Goal: Information Seeking & Learning: Learn about a topic

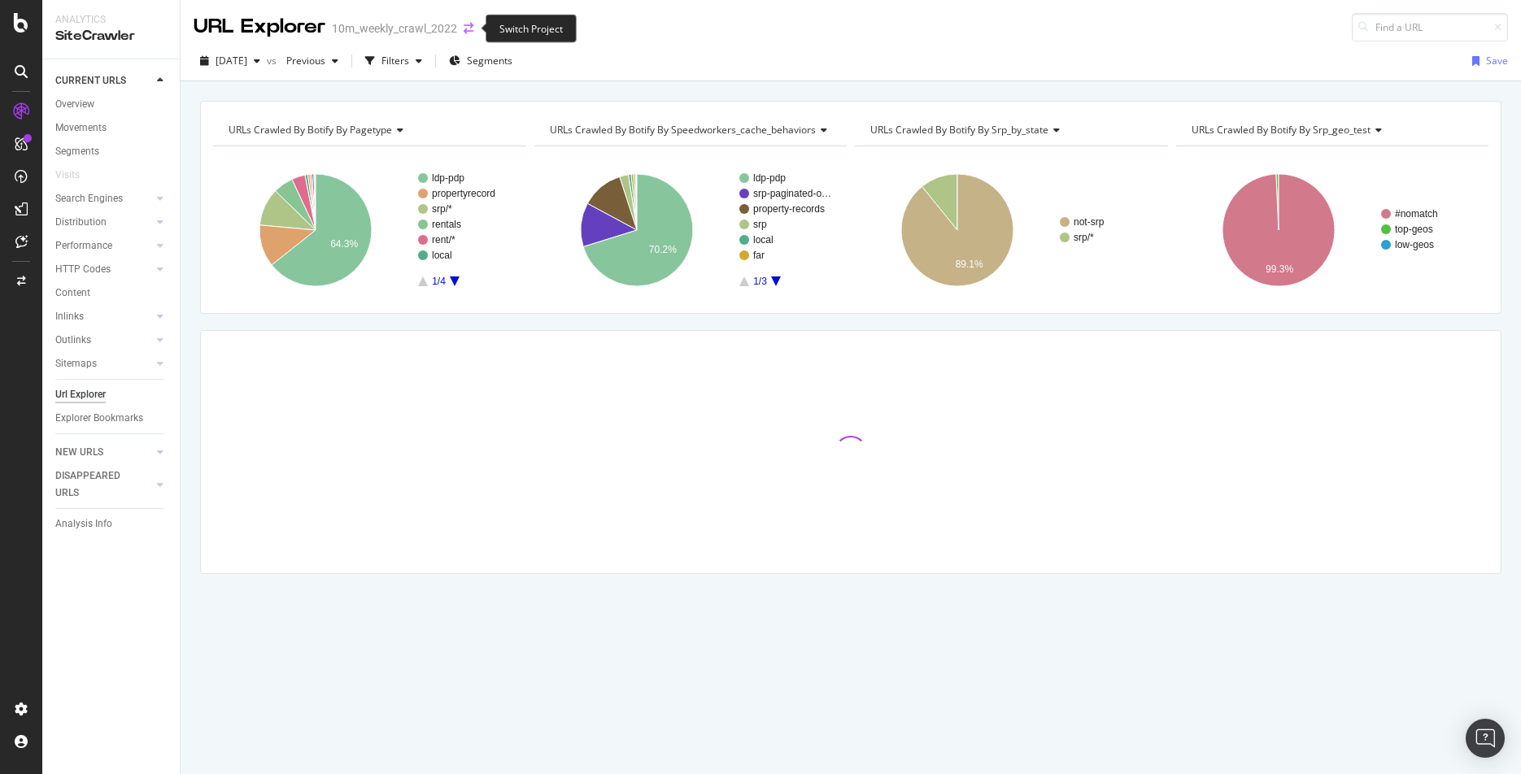
click at [470, 26] on icon "arrow-right-arrow-left" at bounding box center [469, 28] width 10 height 11
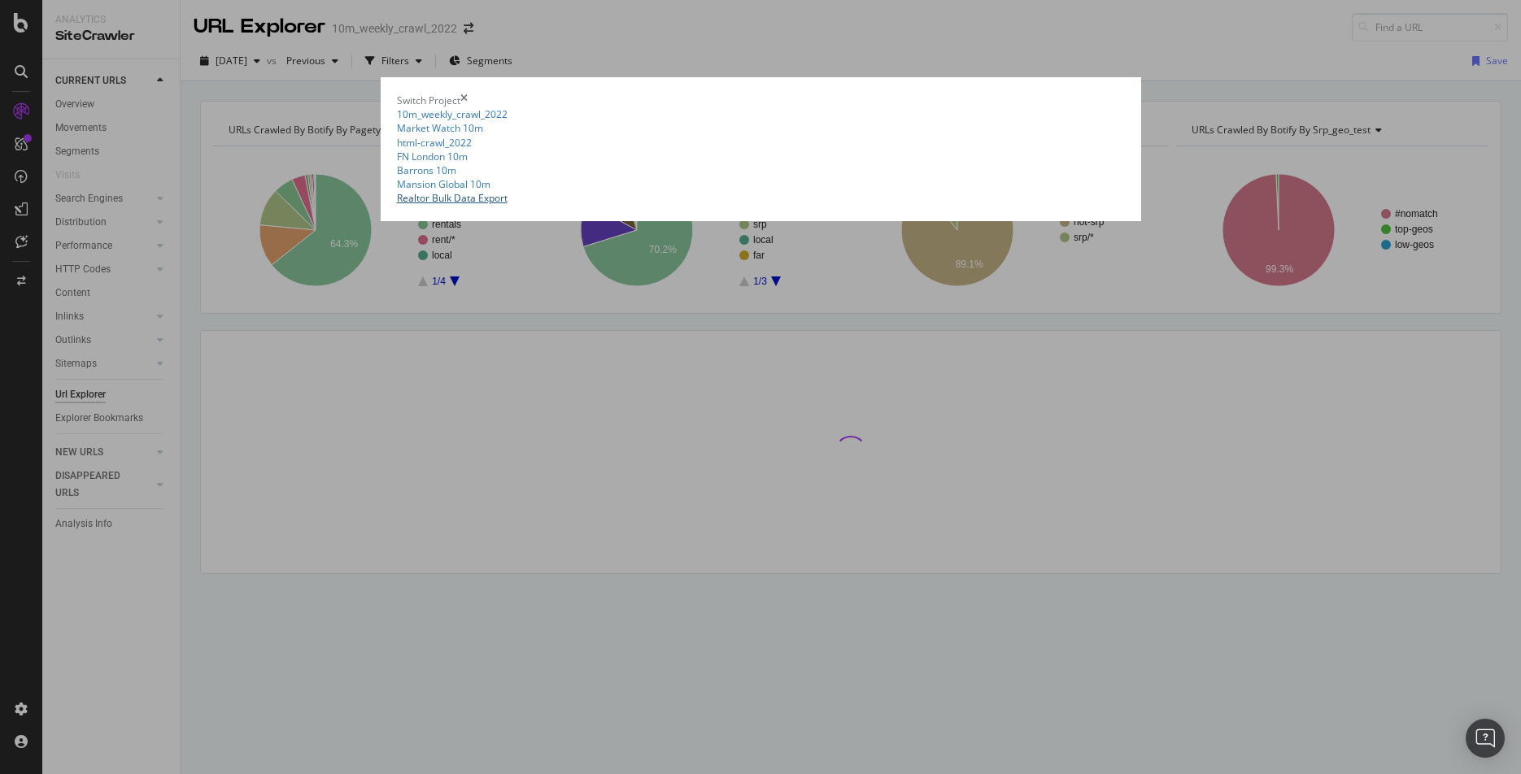
click at [397, 205] on link "Realtor Bulk Data Export" at bounding box center [452, 198] width 111 height 14
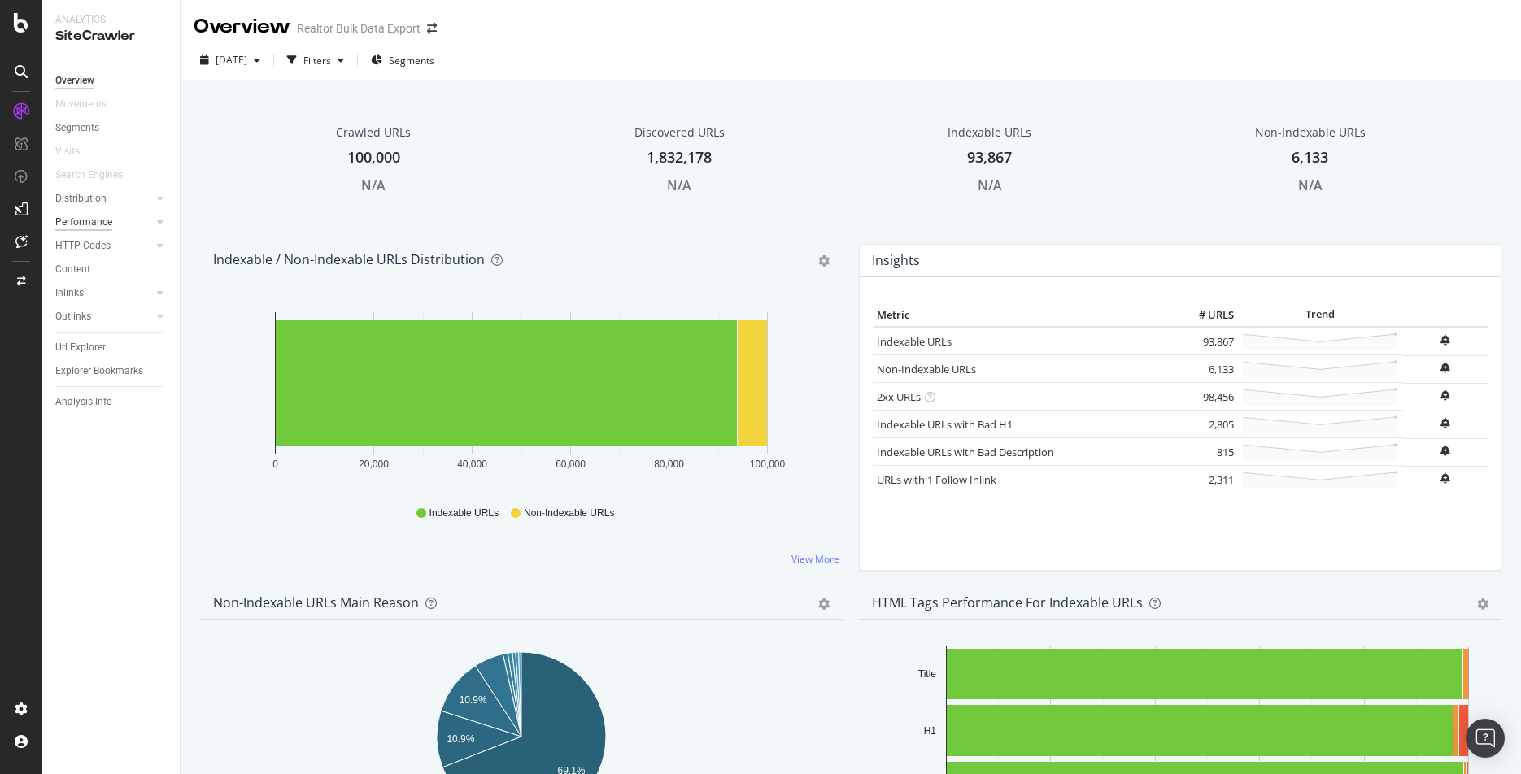
click at [72, 220] on div "Performance" at bounding box center [83, 222] width 57 height 17
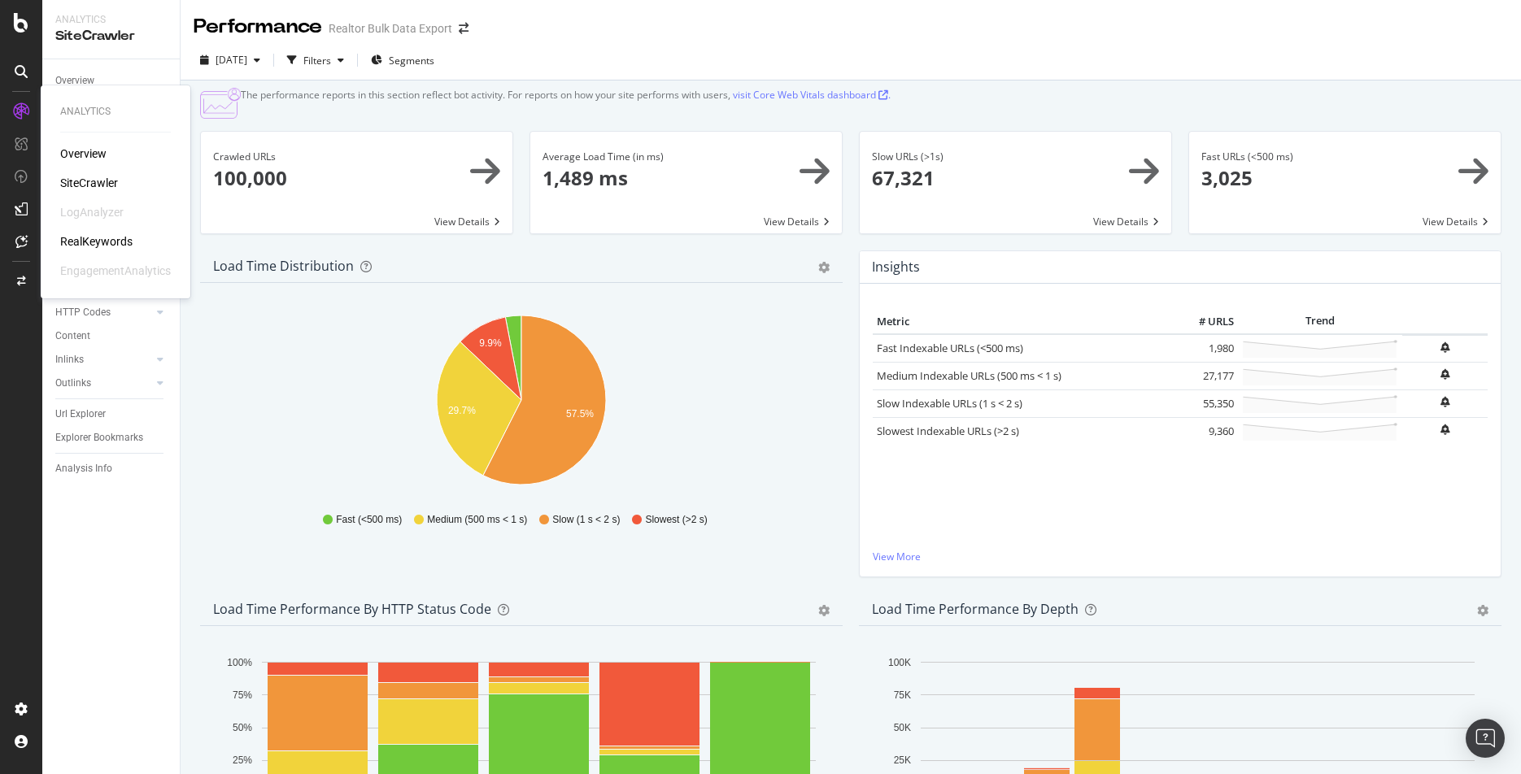
click at [96, 242] on div "RealKeywords" at bounding box center [96, 241] width 72 height 16
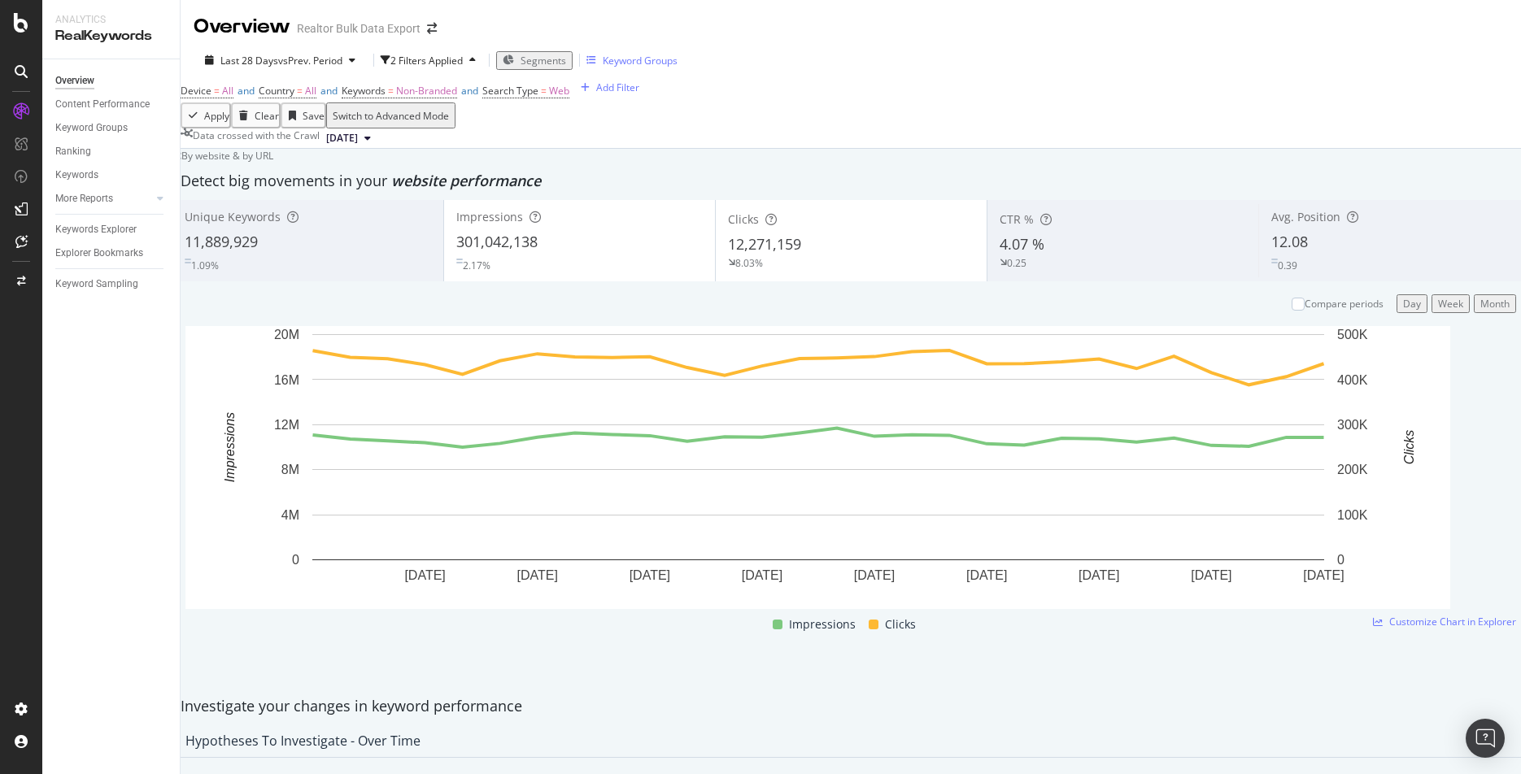
click at [635, 57] on div "Keyword Groups" at bounding box center [640, 61] width 75 height 14
